Goal: Task Accomplishment & Management: Use online tool/utility

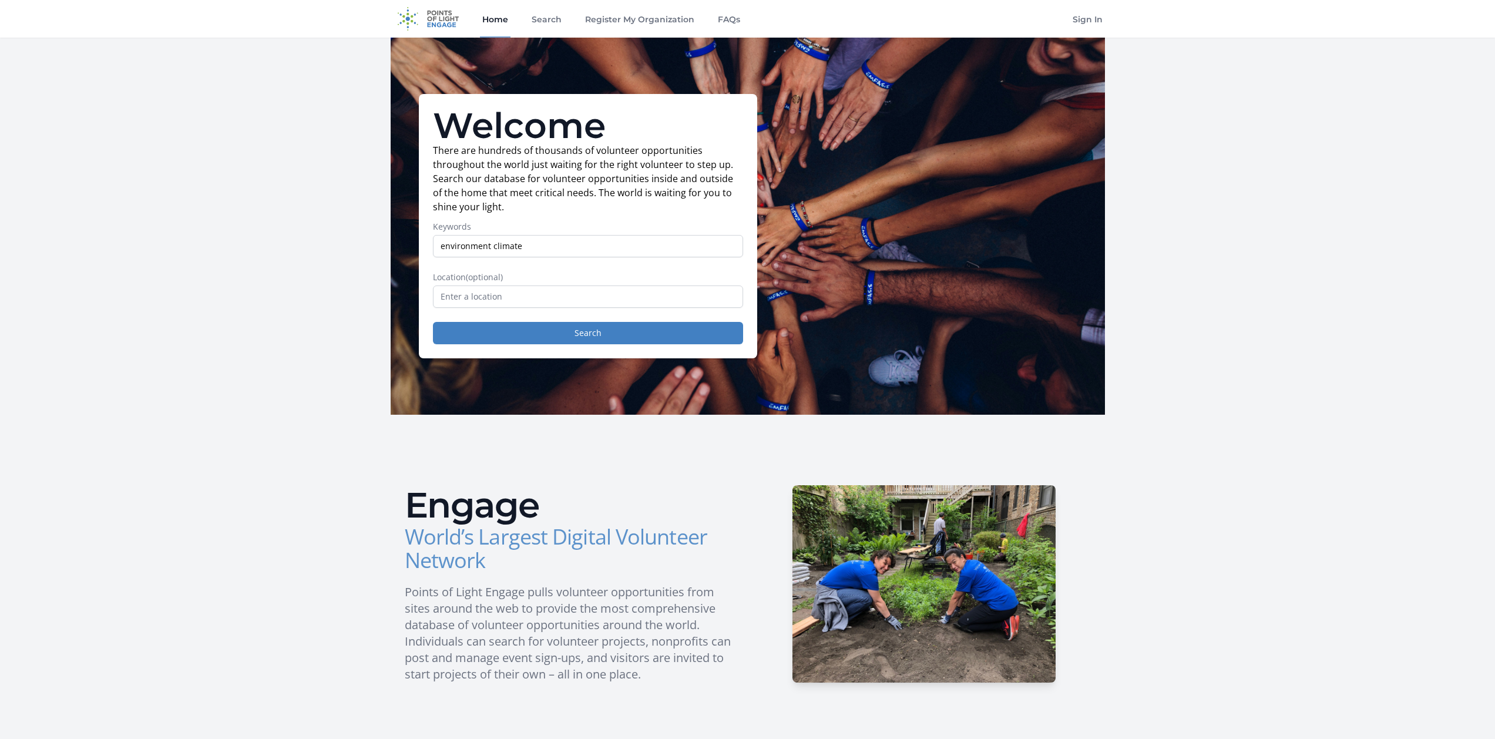
type input "environment climate"
click at [678, 292] on input "text" at bounding box center [588, 296] width 310 height 22
type input "remoteA"
click at [508, 338] on button "Search" at bounding box center [588, 333] width 310 height 22
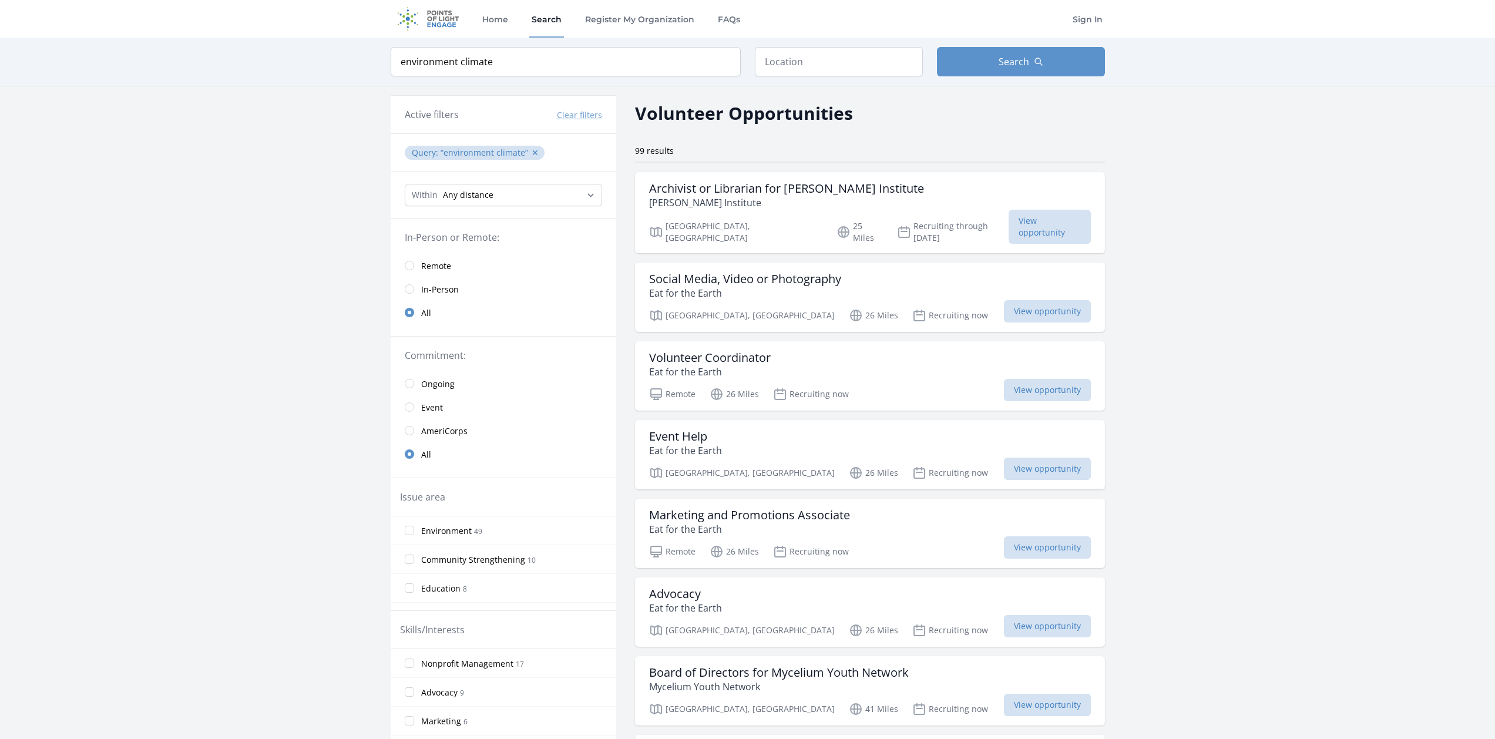
click at [411, 270] on link "Remote" at bounding box center [504, 265] width 226 height 23
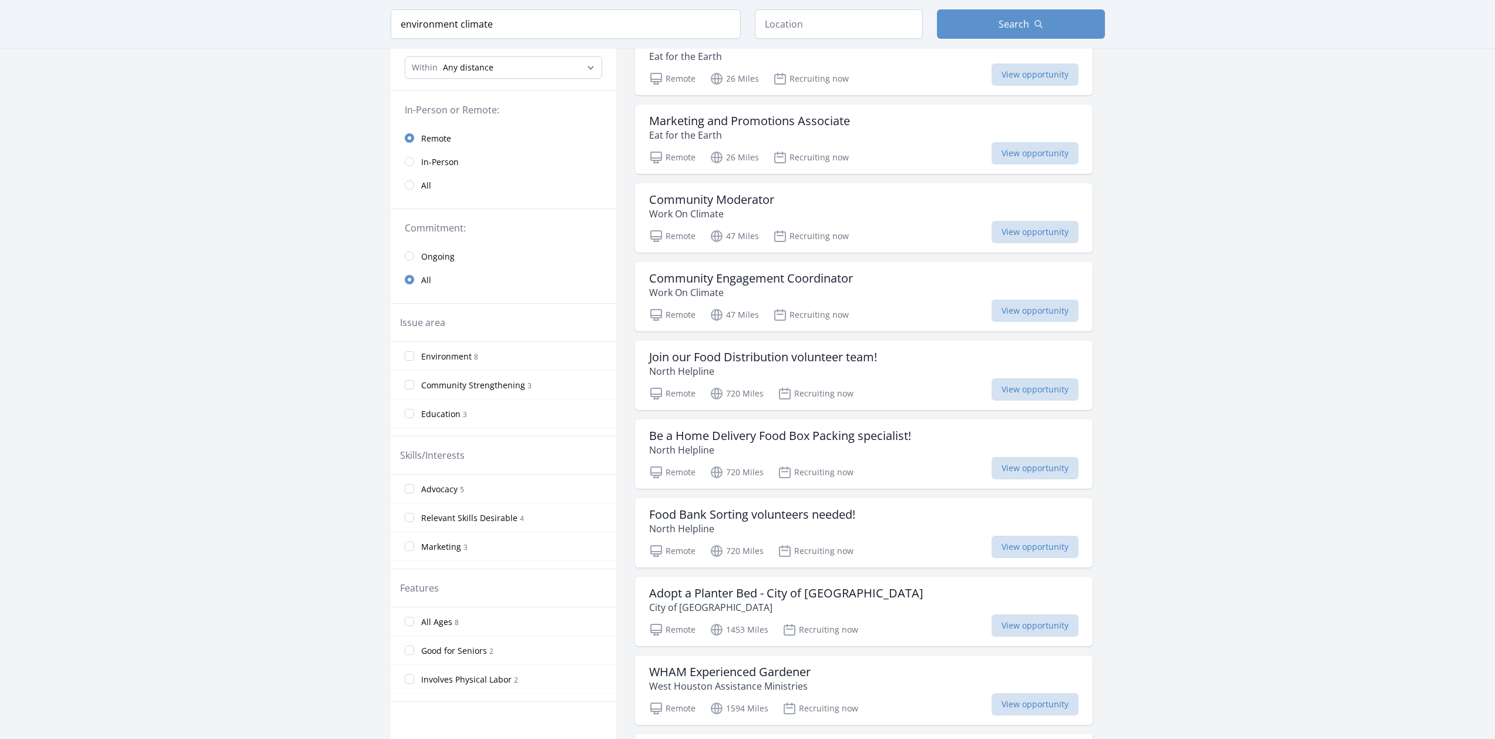
scroll to position [154, 0]
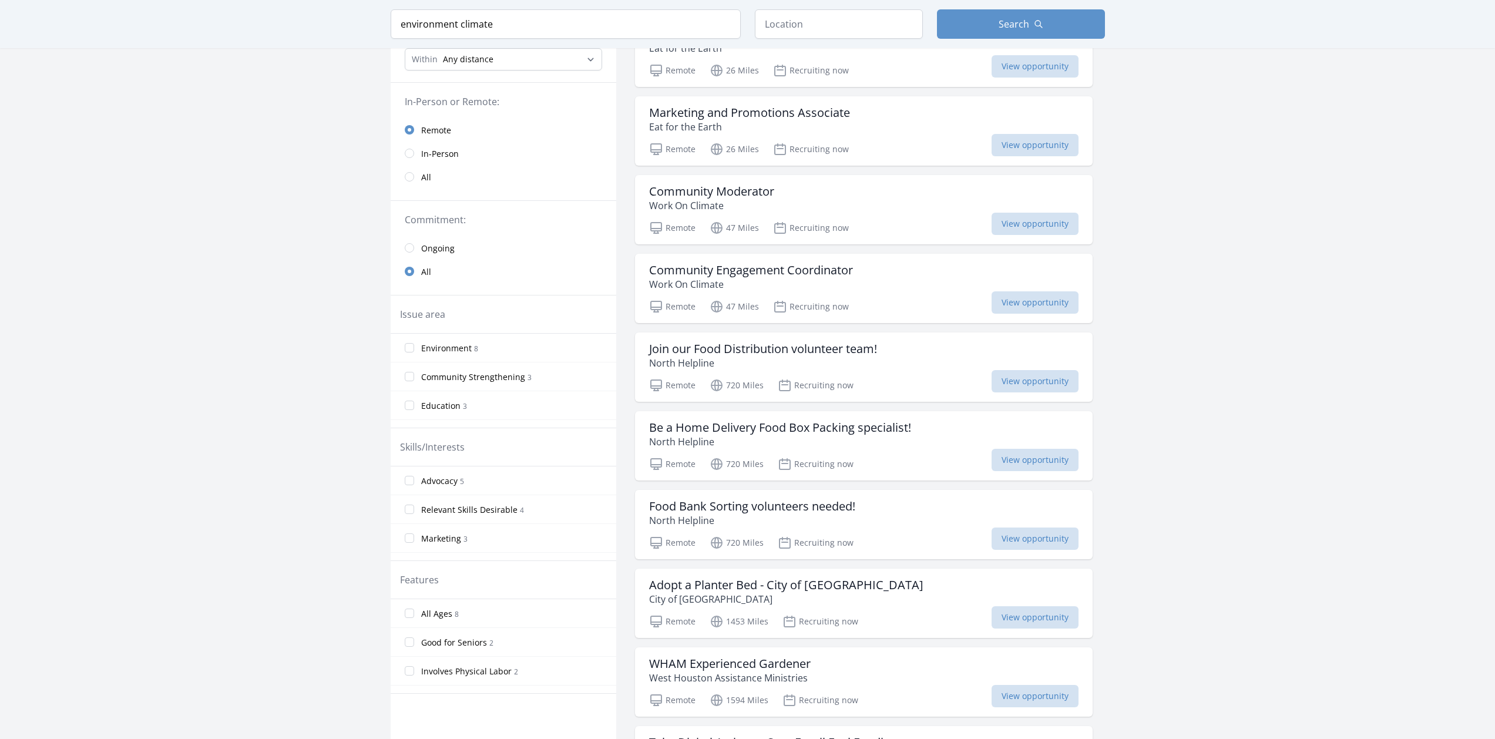
click at [411, 352] on label "Environment 8" at bounding box center [504, 347] width 226 height 23
click at [411, 352] on input "Environment 8" at bounding box center [409, 347] width 9 height 9
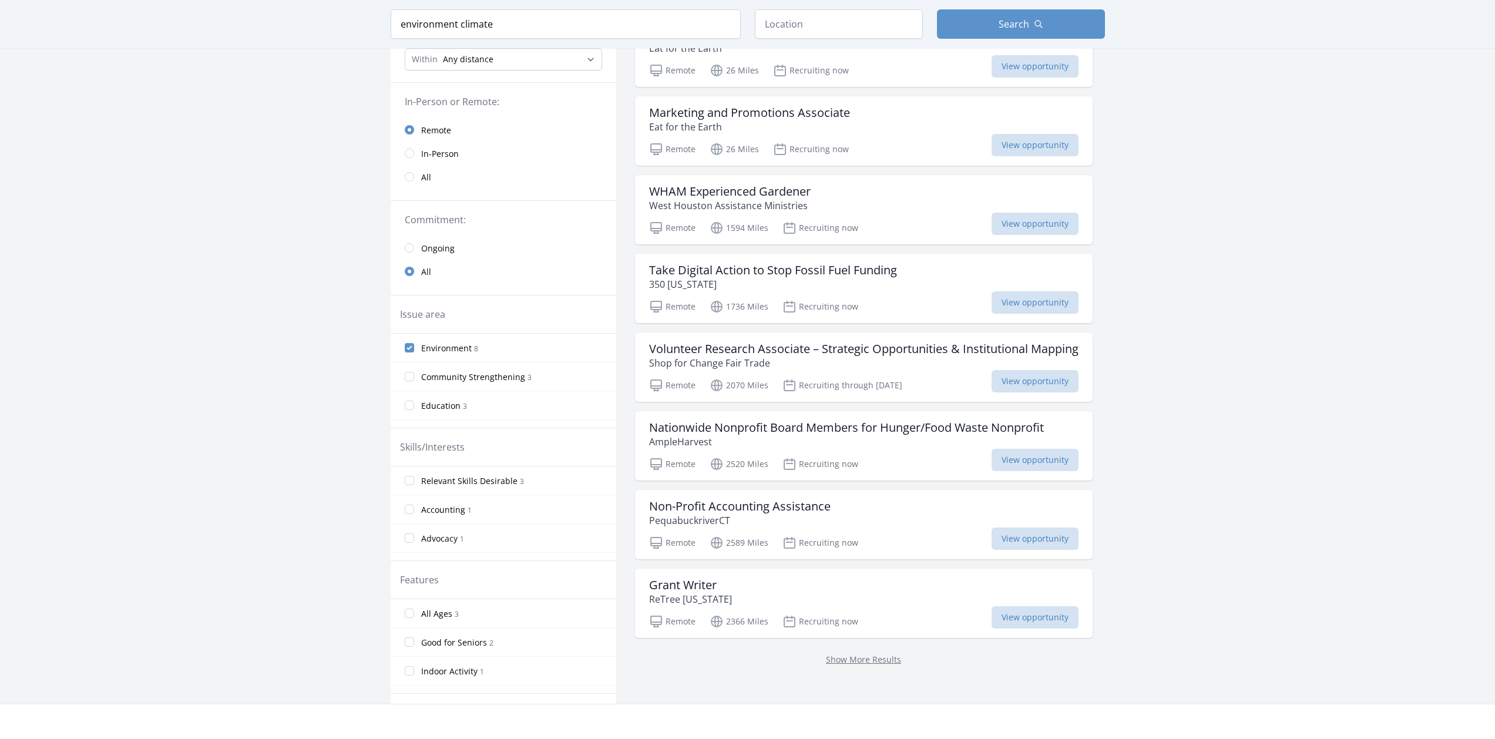
scroll to position [0, 0]
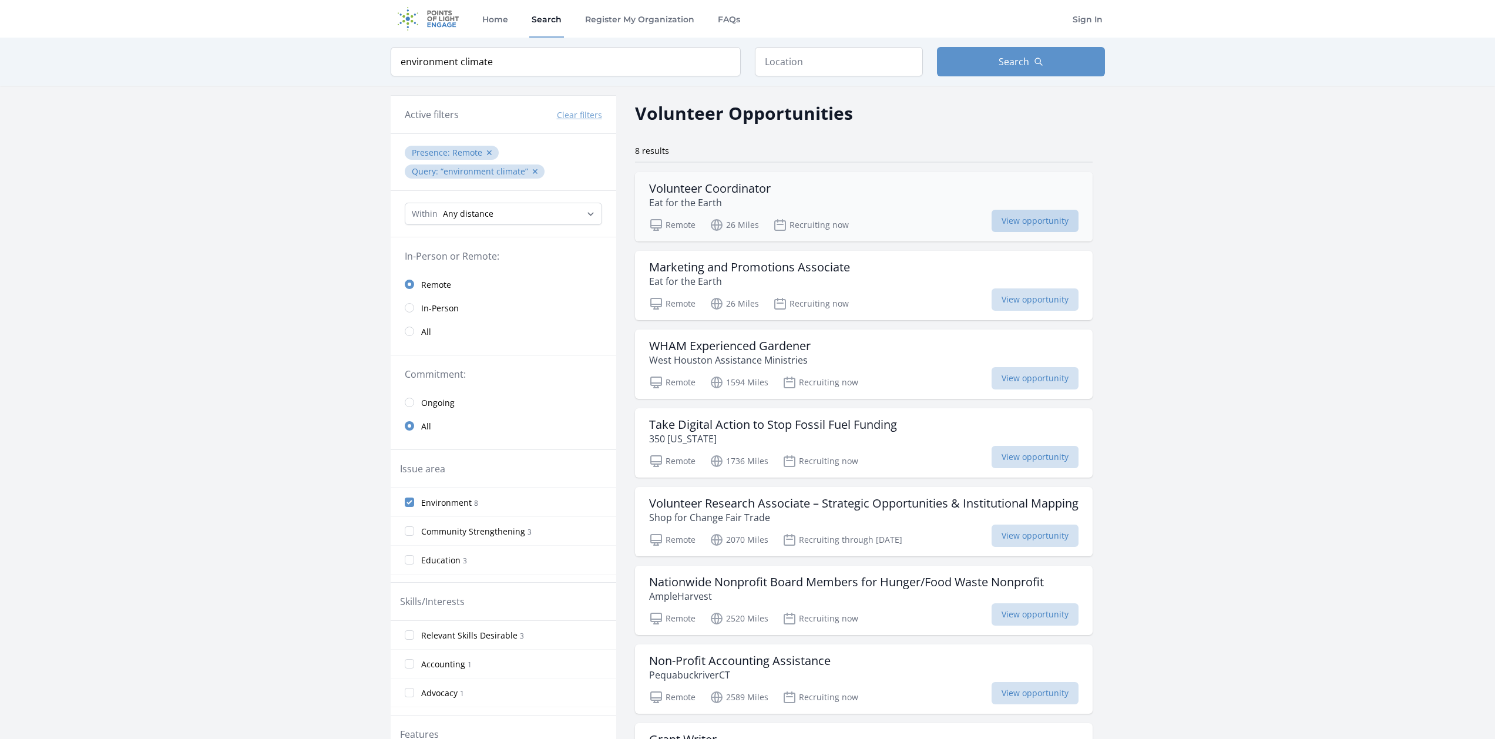
click at [1007, 224] on span "View opportunity" at bounding box center [1034, 221] width 87 height 22
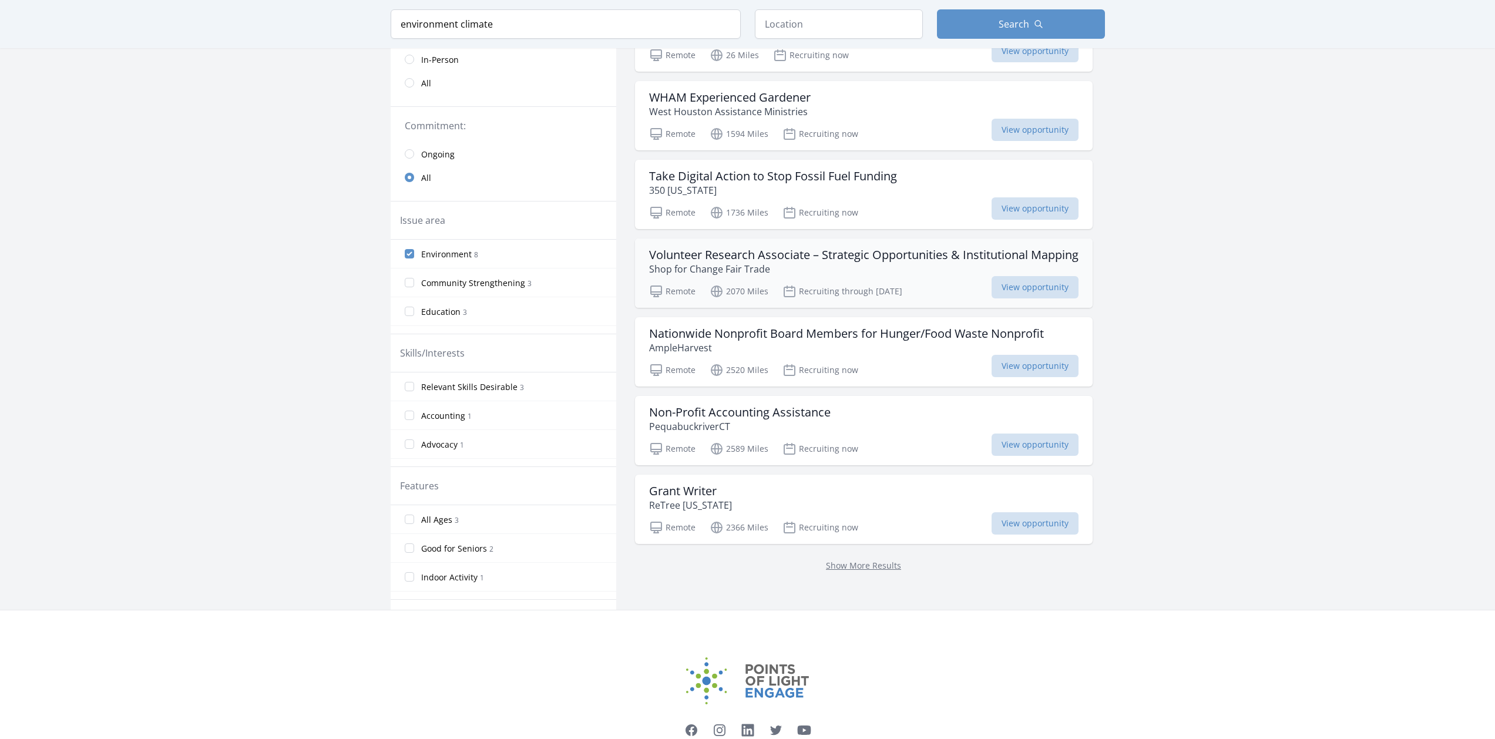
scroll to position [258, 0]
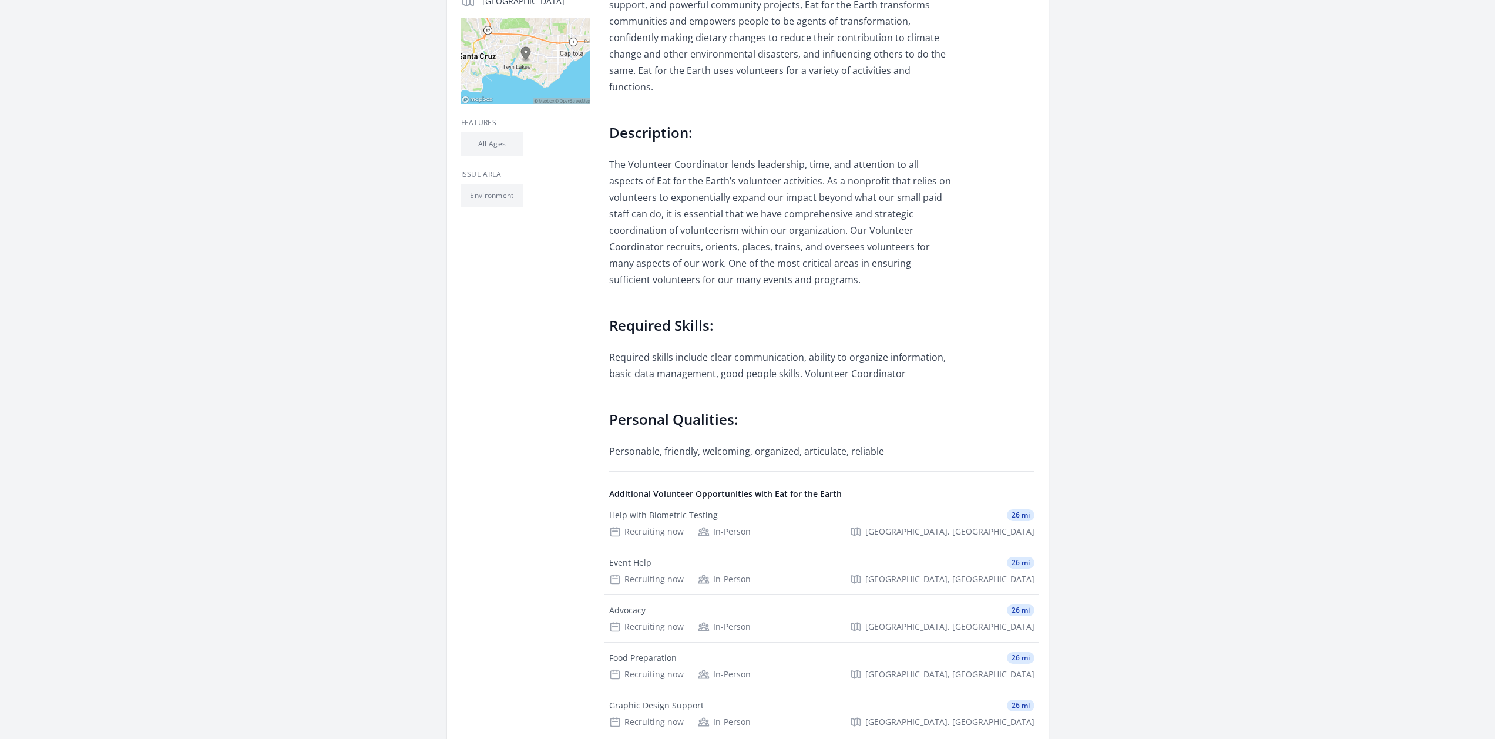
scroll to position [400, 0]
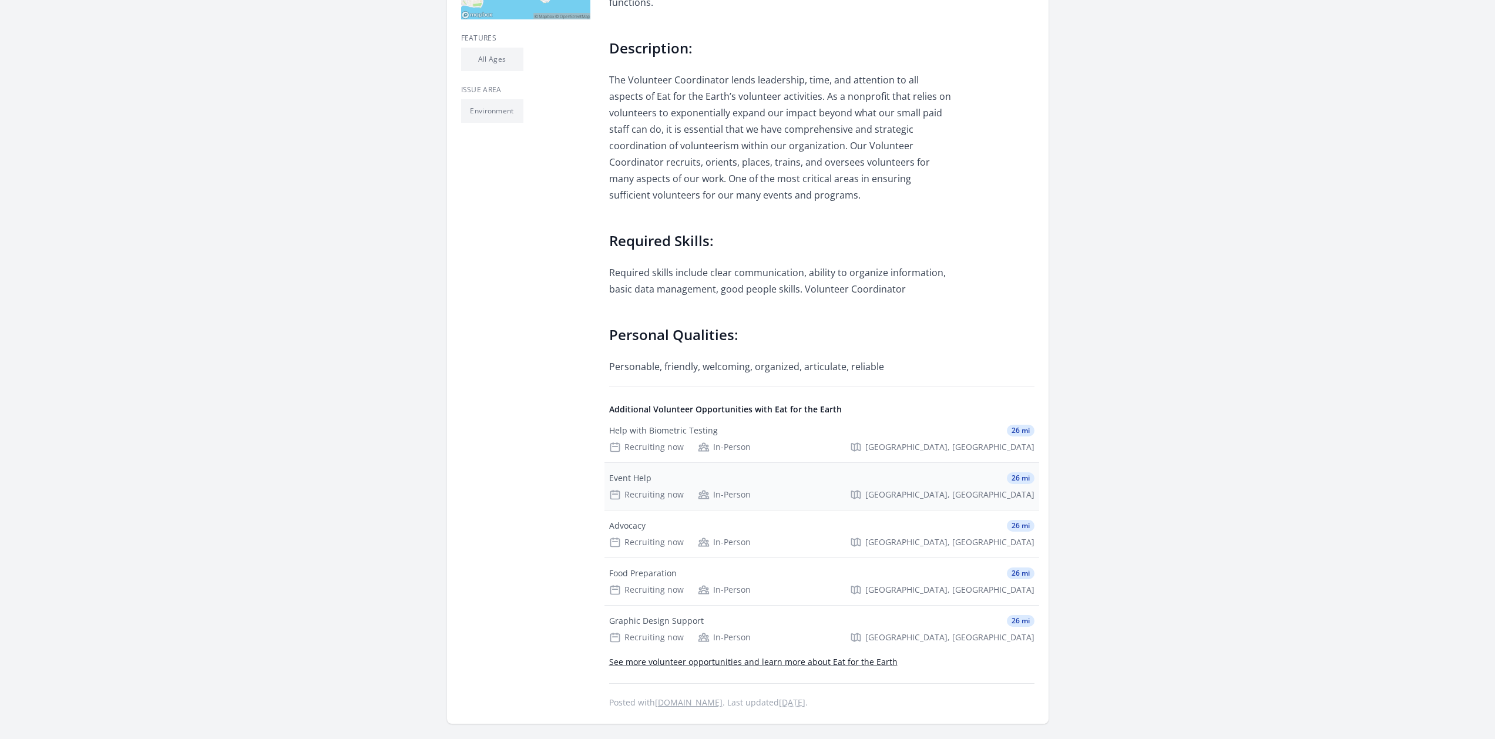
click at [719, 472] on div "Event Help 26 mi" at bounding box center [821, 478] width 425 height 12
